Goal: Task Accomplishment & Management: Manage account settings

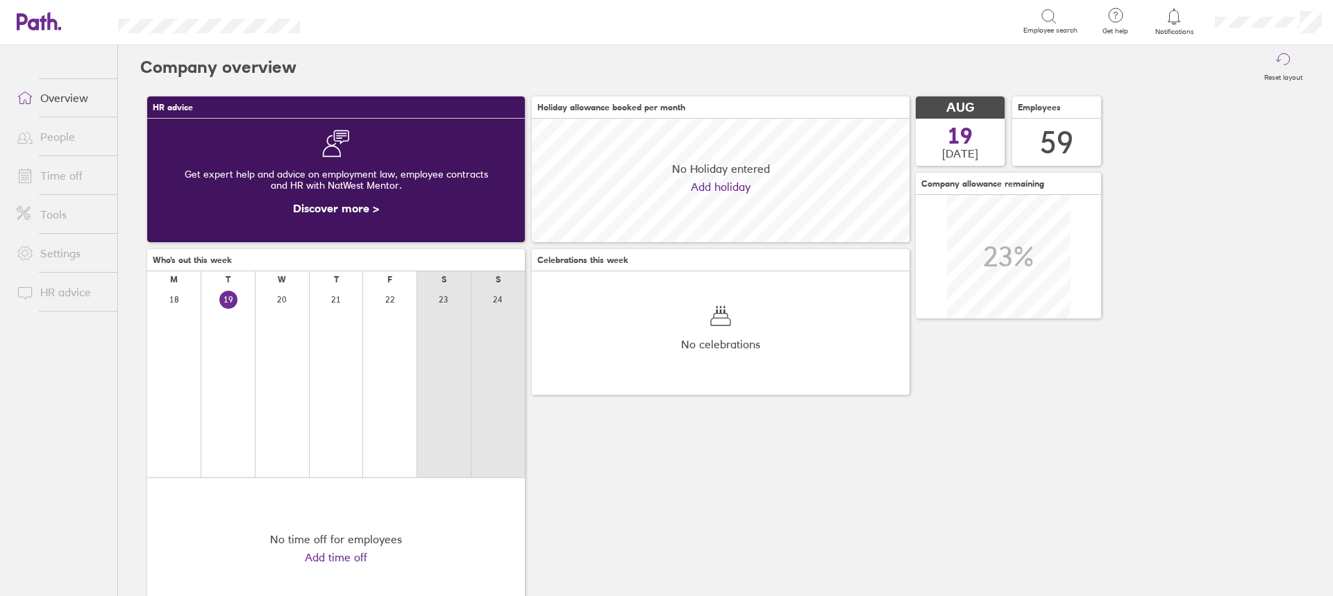
scroll to position [124, 378]
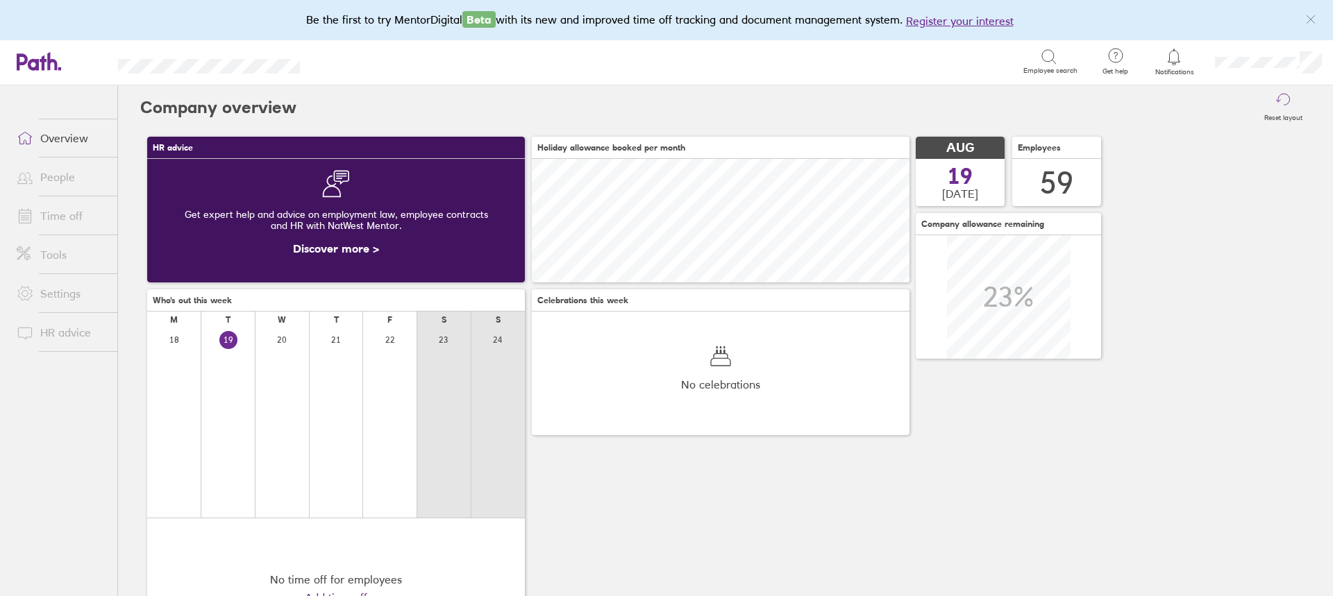
click at [54, 219] on link "Time off" at bounding box center [62, 216] width 112 height 28
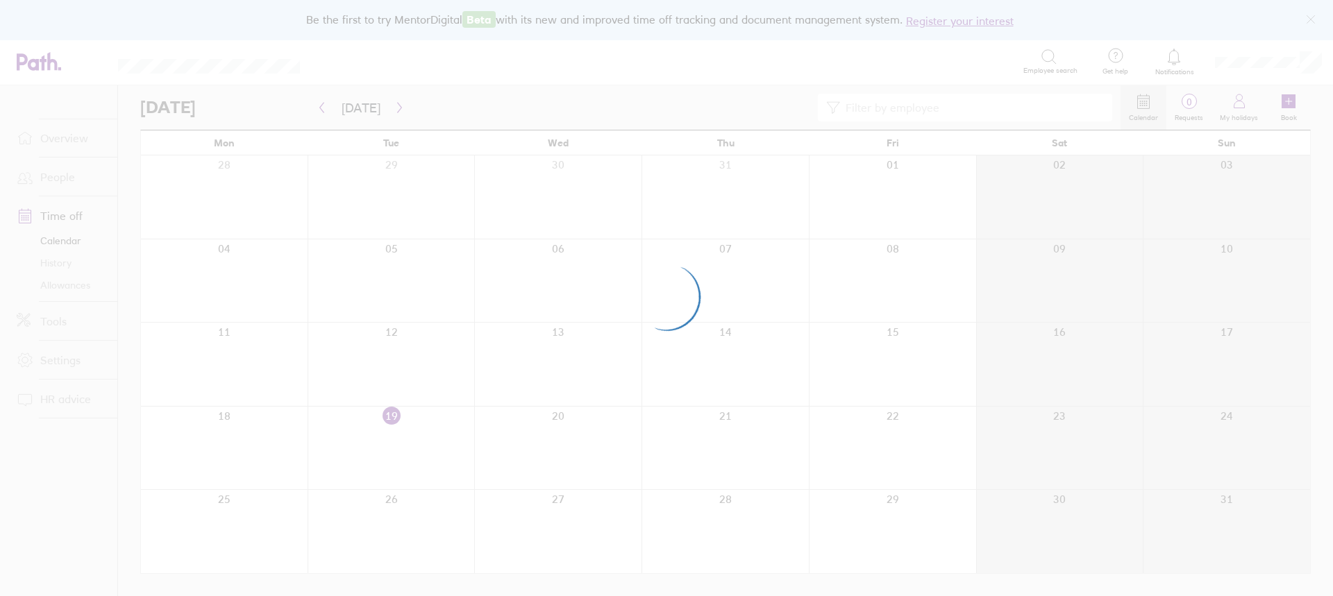
click at [992, 105] on div at bounding box center [666, 298] width 1333 height 596
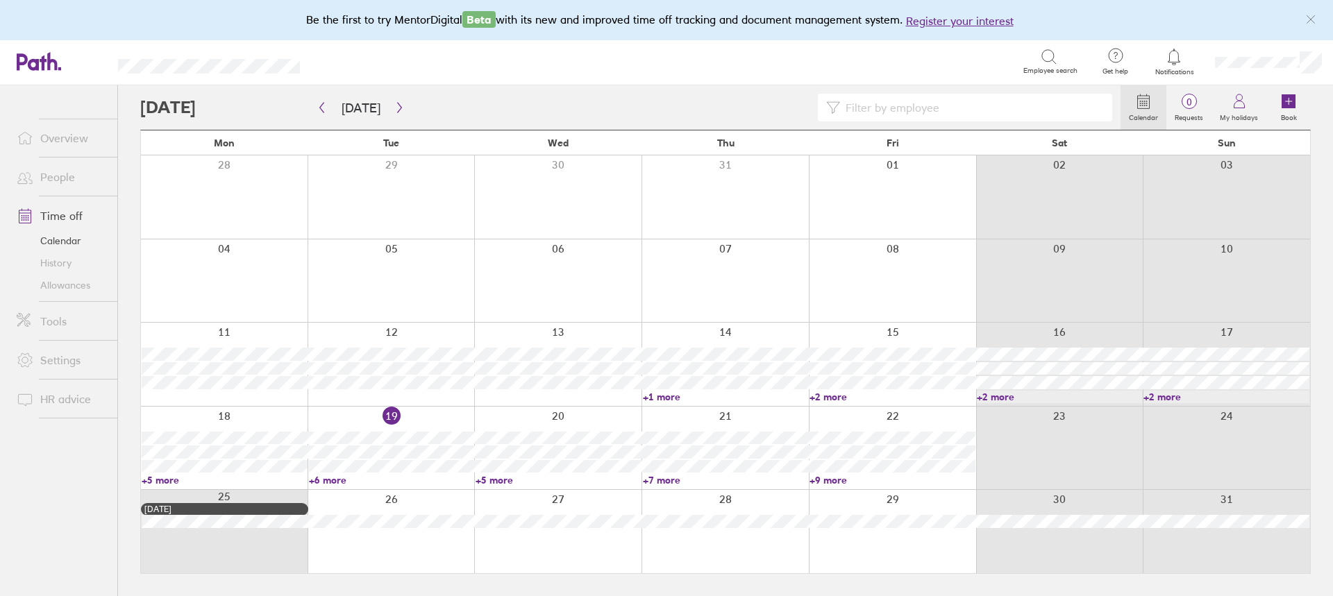
click at [992, 105] on input at bounding box center [972, 107] width 264 height 26
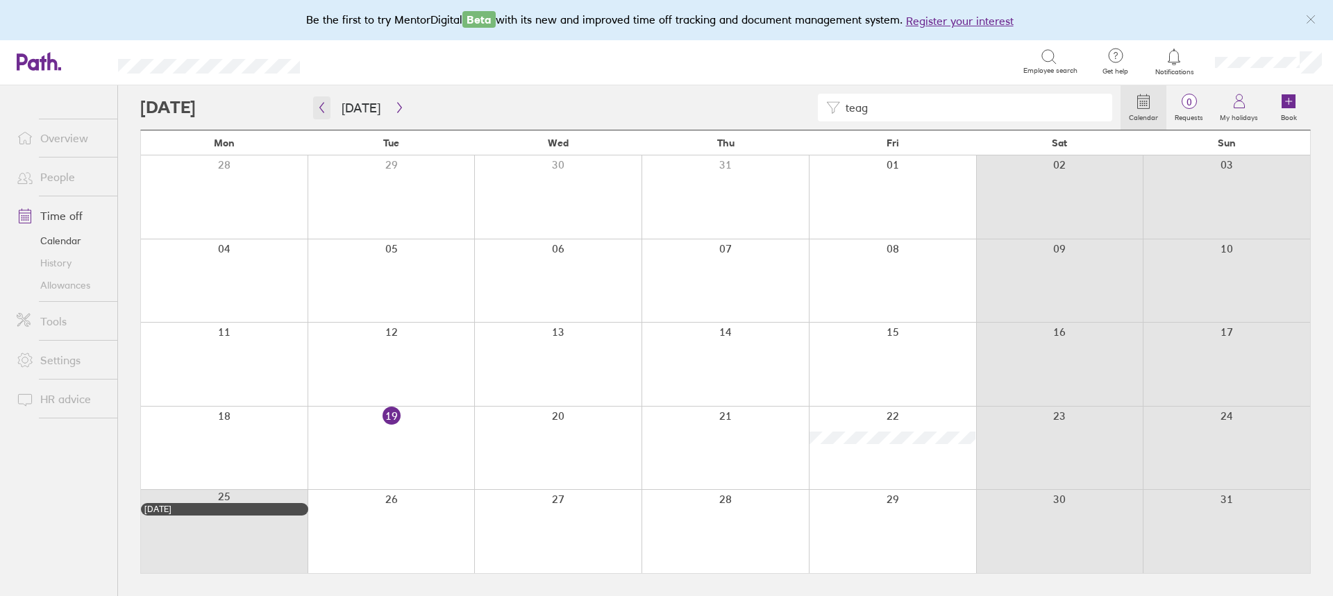
type input "teag"
click at [323, 112] on icon "button" at bounding box center [322, 108] width 4 height 10
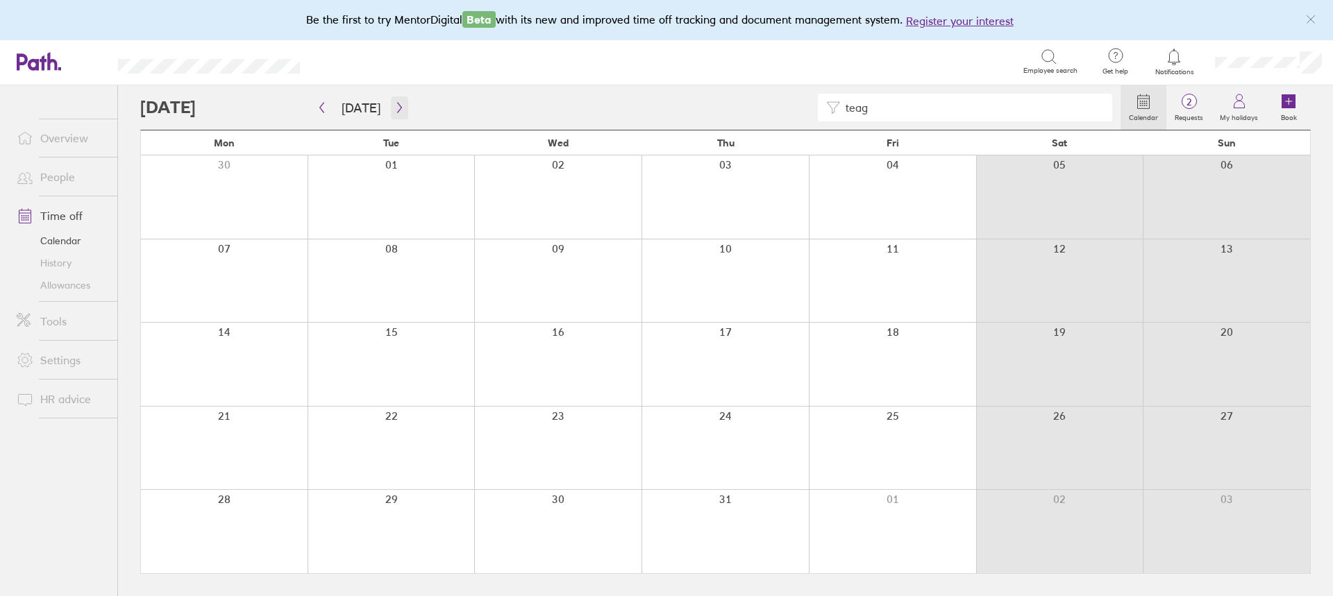
click at [396, 104] on icon "button" at bounding box center [399, 107] width 10 height 11
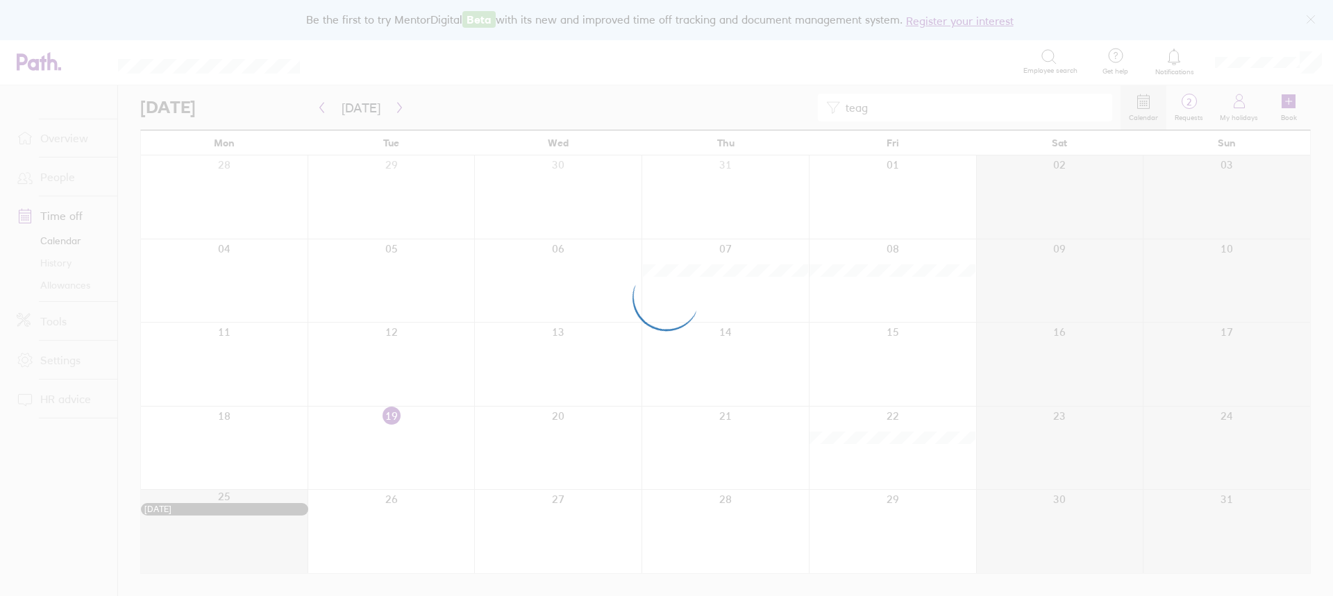
drag, startPoint x: 888, startPoint y: 106, endPoint x: 803, endPoint y: 112, distance: 85.7
click at [805, 112] on div at bounding box center [666, 298] width 1333 height 596
